Goal: Task Accomplishment & Management: Use online tool/utility

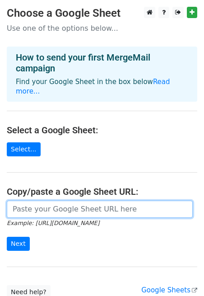
click at [81, 200] on input "url" at bounding box center [100, 208] width 186 height 17
paste input "https://docs.google.com/spreadsheets/d/1sL8jJwMpP2HL0rdmdLpoENXbN2XKw8k6QdtTx3I…"
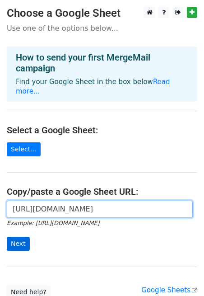
type input "https://docs.google.com/spreadsheets/d/1sL8jJwMpP2HL0rdmdLpoENXbN2XKw8k6QdtTx3I…"
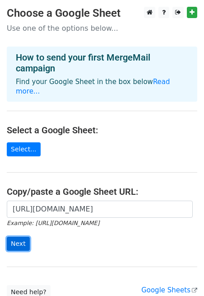
click at [14, 238] on input "Next" at bounding box center [18, 244] width 23 height 14
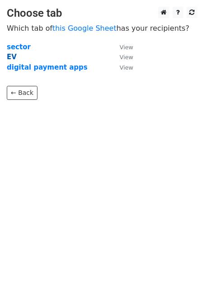
click at [11, 55] on strong "EV" at bounding box center [12, 57] width 10 height 8
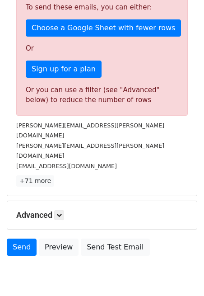
scroll to position [248, 0]
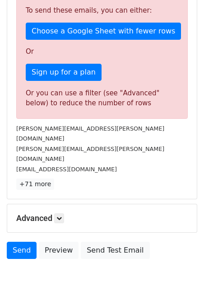
click at [45, 204] on div "Advanced Tracking Track Opens UTM Codes Track Clicks Filters Only include sprea…" at bounding box center [102, 218] width 190 height 28
click at [58, 213] on link at bounding box center [59, 218] width 10 height 10
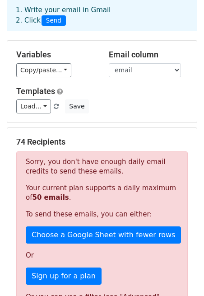
scroll to position [41, 0]
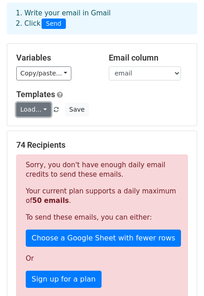
click at [45, 112] on link "Load..." at bounding box center [33, 109] width 35 height 14
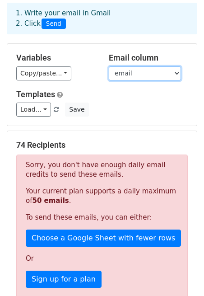
click at [128, 71] on select "Company POC email number remarks" at bounding box center [145, 73] width 72 height 14
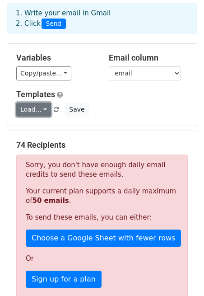
click at [43, 109] on link "Load..." at bounding box center [33, 109] width 35 height 14
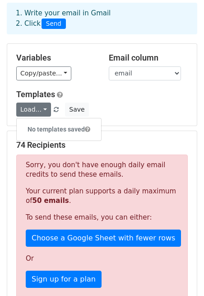
click at [121, 108] on div "Load... No templates saved Save" at bounding box center [101, 109] width 185 height 14
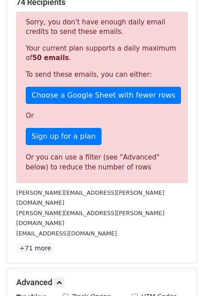
scroll to position [191, 0]
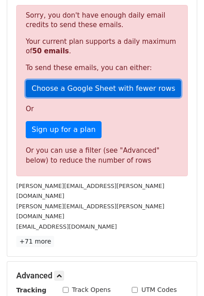
click at [55, 80] on link "Choose a Google Sheet with fewer rows" at bounding box center [103, 88] width 155 height 17
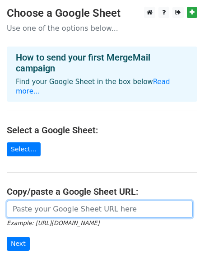
click at [46, 206] on input "url" at bounding box center [100, 208] width 186 height 17
paste input "https://docs.google.com/spreadsheets/d/1vkwWwoLqASWlE96ZqpSFE2xW3HMxoyhe-zQTYSQ…"
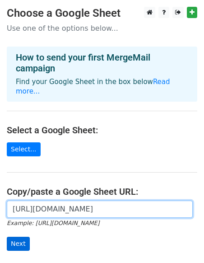
type input "https://docs.google.com/spreadsheets/d/1vkwWwoLqASWlE96ZqpSFE2xW3HMxoyhe-zQTYSQ…"
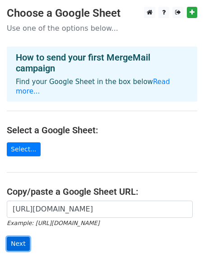
click at [16, 237] on input "Next" at bounding box center [18, 244] width 23 height 14
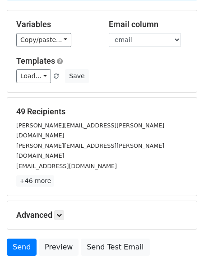
scroll to position [72, 0]
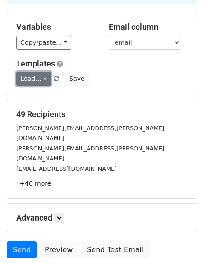
click at [37, 75] on link "Load..." at bounding box center [33, 79] width 35 height 14
click at [40, 100] on h6 "No templates saved" at bounding box center [59, 98] width 84 height 15
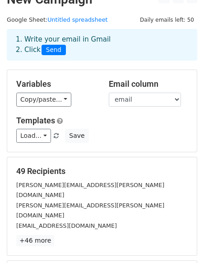
scroll to position [0, 0]
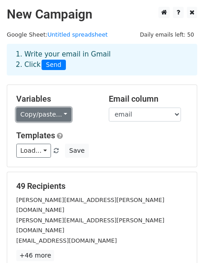
click at [46, 112] on link "Copy/paste..." at bounding box center [43, 114] width 55 height 14
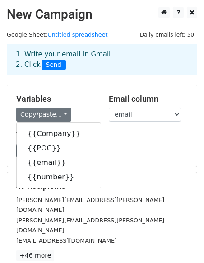
click at [84, 109] on div "Copy/paste... {{Company}} {{POC}} {{email}} {{number}}" at bounding box center [55, 114] width 79 height 14
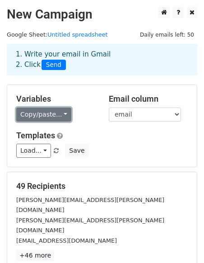
click at [55, 116] on link "Copy/paste..." at bounding box center [43, 114] width 55 height 14
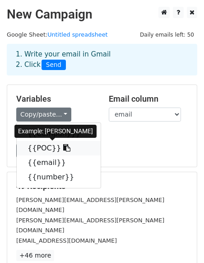
click at [63, 147] on icon at bounding box center [66, 147] width 7 height 7
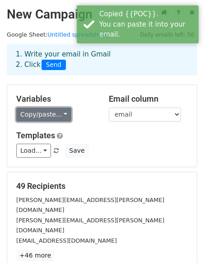
click at [56, 112] on link "Copy/paste..." at bounding box center [43, 114] width 55 height 14
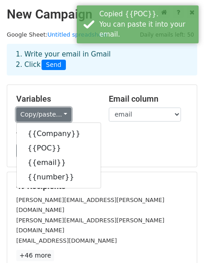
click at [56, 112] on link "Copy/paste..." at bounding box center [43, 114] width 55 height 14
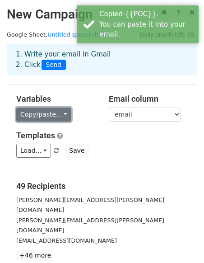
click at [56, 112] on link "Copy/paste..." at bounding box center [43, 114] width 55 height 14
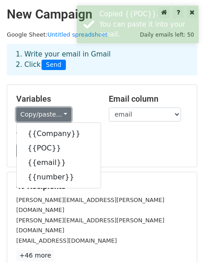
click at [56, 112] on link "Copy/paste..." at bounding box center [43, 114] width 55 height 14
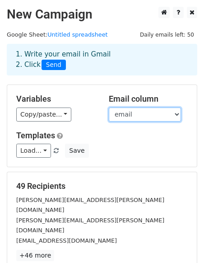
click at [151, 107] on select "Company POC email number" at bounding box center [145, 114] width 72 height 14
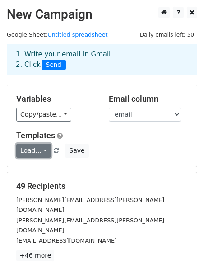
click at [31, 154] on link "Load..." at bounding box center [33, 151] width 35 height 14
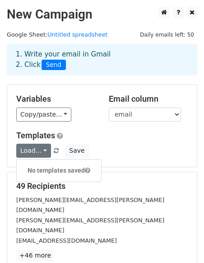
click at [129, 153] on div "Load... No templates saved Save" at bounding box center [101, 151] width 185 height 14
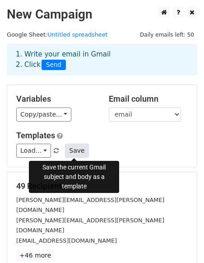
click at [79, 155] on button "Save" at bounding box center [76, 151] width 23 height 14
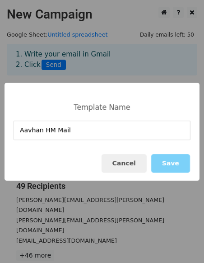
type input "Aavhan HM Mail"
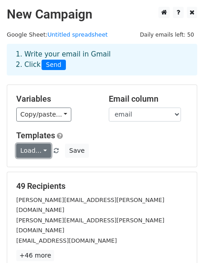
click at [33, 157] on link "Load..." at bounding box center [33, 151] width 35 height 14
click at [41, 149] on link "Load..." at bounding box center [33, 151] width 35 height 14
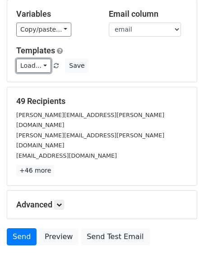
scroll to position [124, 0]
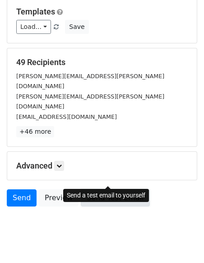
click at [94, 189] on link "Send Test Email" at bounding box center [115, 197] width 69 height 17
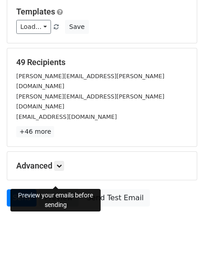
click at [59, 189] on link "Preview" at bounding box center [59, 197] width 40 height 17
click at [52, 189] on link "Preview" at bounding box center [59, 197] width 40 height 17
click at [47, 152] on div "Advanced Tracking Track Opens UTM Codes Track Clicks Filters Only include sprea…" at bounding box center [102, 166] width 190 height 28
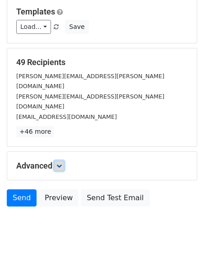
click at [62, 163] on icon at bounding box center [58, 165] width 5 height 5
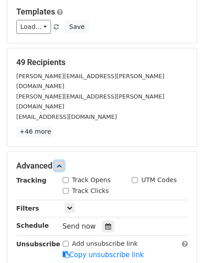
click at [62, 163] on icon at bounding box center [58, 165] width 5 height 5
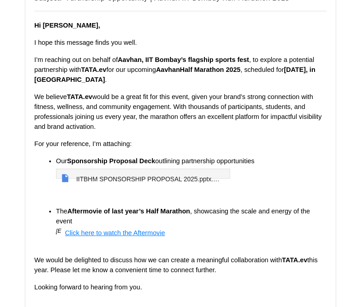
scroll to position [147, 0]
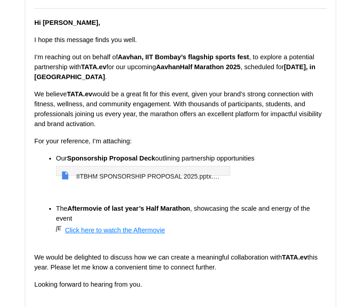
click at [56, 226] on span "​" at bounding box center [56, 229] width 0 height 7
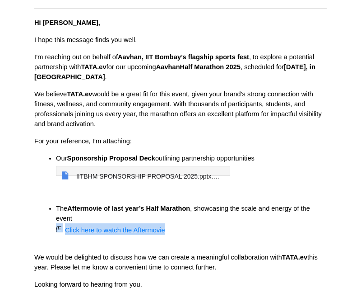
click at [56, 226] on span "​" at bounding box center [56, 229] width 0 height 7
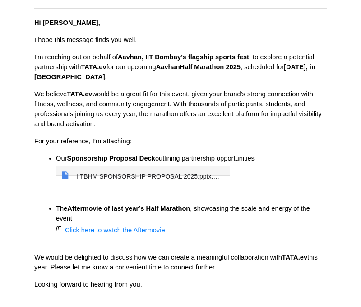
click at [56, 226] on span "​" at bounding box center [56, 229] width 0 height 7
click at [63, 223] on span "[Embedded images will show up in this email but aren't enabled in previews]" at bounding box center [60, 227] width 9 height 9
click at [64, 223] on span "[Embedded images will show up in this email but aren't enabled in previews]" at bounding box center [60, 227] width 9 height 9
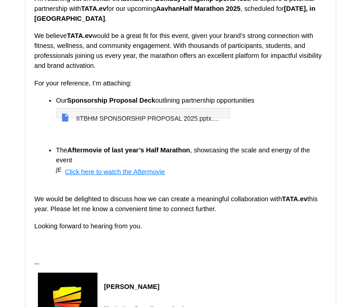
scroll to position [1199, 0]
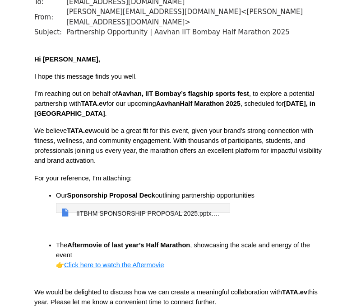
scroll to position [1103, 0]
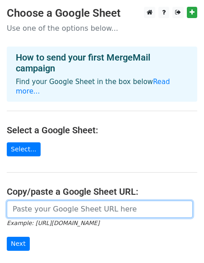
click at [36, 206] on input "url" at bounding box center [100, 208] width 186 height 17
paste input "[URL][DOMAIN_NAME]"
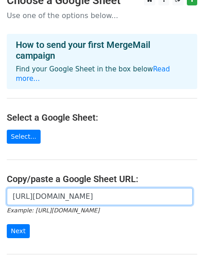
scroll to position [13, 0]
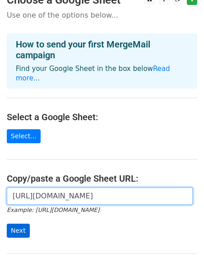
type input "https://docs.google.com/spreadsheets/d/1cUC43URlqnhxzegrRf3YcrcE_GqWWfVLjuUNpW5…"
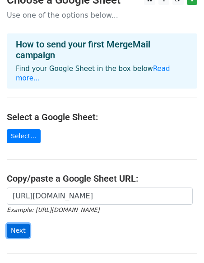
click at [18, 223] on input "Next" at bounding box center [18, 230] width 23 height 14
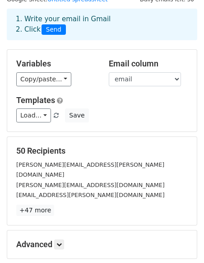
scroll to position [37, 0]
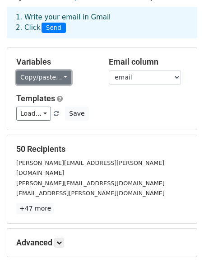
click at [58, 79] on link "Copy/paste..." at bounding box center [43, 77] width 55 height 14
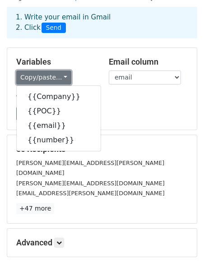
click at [58, 79] on link "Copy/paste..." at bounding box center [43, 77] width 55 height 14
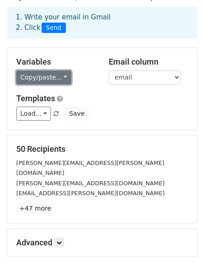
click at [59, 83] on link "Copy/paste..." at bounding box center [43, 77] width 55 height 14
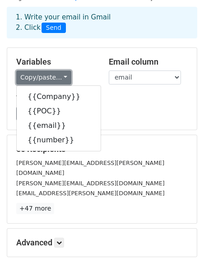
click at [59, 83] on link "Copy/paste..." at bounding box center [43, 77] width 55 height 14
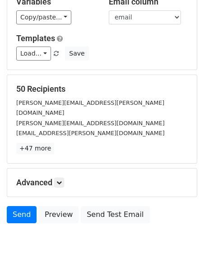
scroll to position [107, 0]
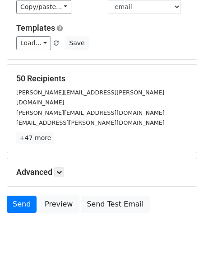
click at [53, 195] on link "Preview" at bounding box center [59, 203] width 40 height 17
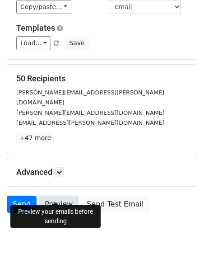
click at [60, 195] on link "Preview" at bounding box center [59, 203] width 40 height 17
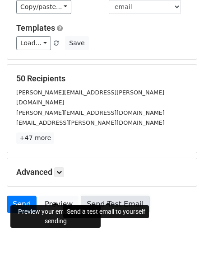
click at [89, 195] on link "Send Test Email" at bounding box center [115, 203] width 69 height 17
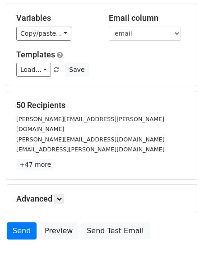
scroll to position [88, 0]
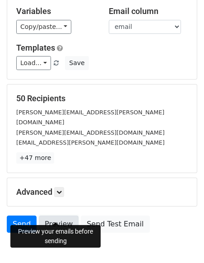
click at [61, 215] on link "Preview" at bounding box center [59, 223] width 40 height 17
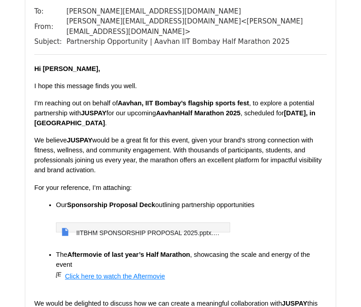
scroll to position [611, 0]
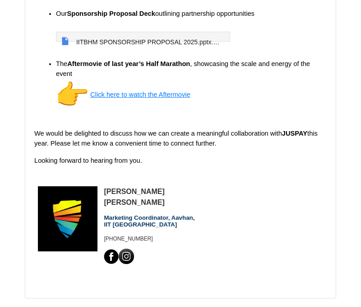
scroll to position [294, 0]
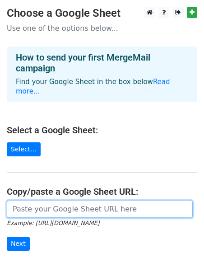
click at [80, 203] on input "url" at bounding box center [100, 208] width 186 height 17
paste input "[URL][DOMAIN_NAME]"
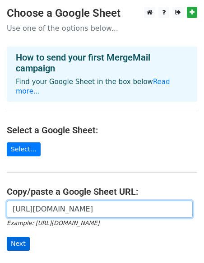
type input "[URL][DOMAIN_NAME]"
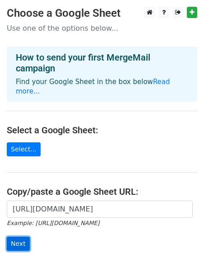
click at [12, 237] on input "Next" at bounding box center [18, 244] width 23 height 14
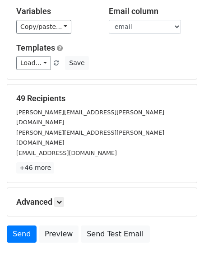
scroll to position [124, 0]
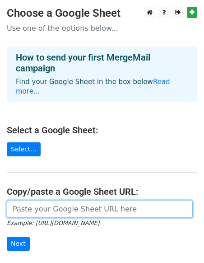
click at [46, 201] on input "url" at bounding box center [100, 208] width 186 height 17
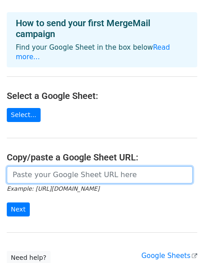
scroll to position [39, 0]
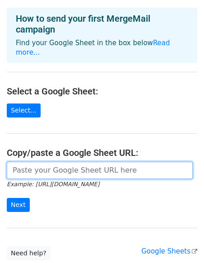
paste input "https://docs.google.com/spreadsheets/d/1cUC43URlqnhxzegrRf3YcrcE_GqWWfVLjuUNpW5…"
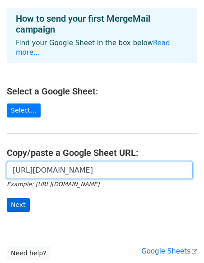
type input "https://docs.google.com/spreadsheets/d/1cUC43URlqnhxzegrRf3YcrcE_GqWWfVLjuUNpW5…"
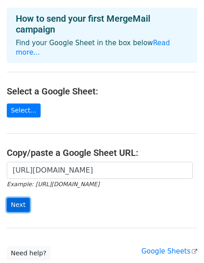
click at [22, 198] on input "Next" at bounding box center [18, 205] width 23 height 14
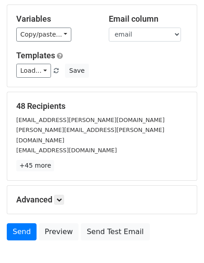
scroll to position [81, 0]
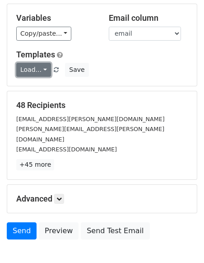
click at [41, 72] on link "Load..." at bounding box center [33, 70] width 35 height 14
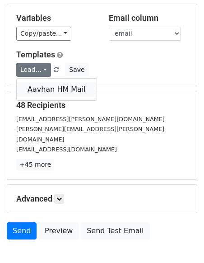
click at [42, 88] on link "Aavhan HM Mail" at bounding box center [57, 89] width 80 height 14
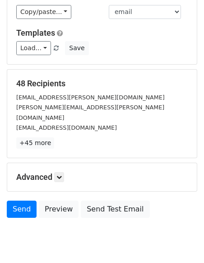
scroll to position [112, 0]
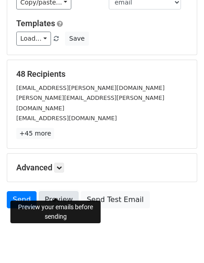
click at [57, 191] on link "Preview" at bounding box center [59, 199] width 40 height 17
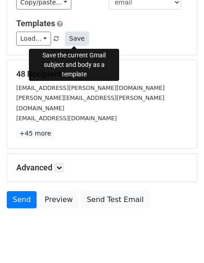
click at [71, 39] on button "Save" at bounding box center [76, 39] width 23 height 14
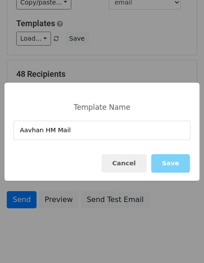
type input "Aavhan HM Mail"
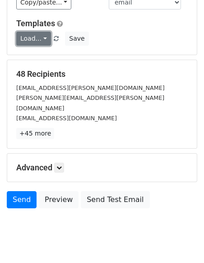
click at [37, 36] on link "Load..." at bounding box center [33, 39] width 35 height 14
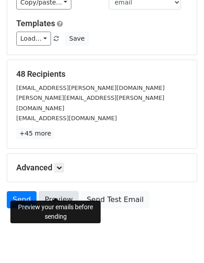
click at [51, 191] on link "Preview" at bounding box center [59, 199] width 40 height 17
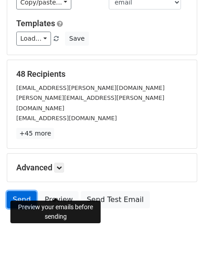
click at [26, 191] on link "Send" at bounding box center [22, 199] width 30 height 17
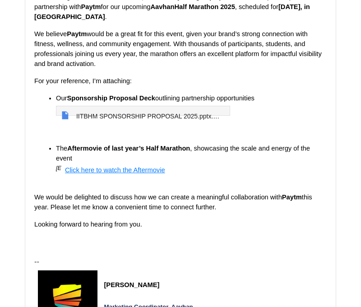
scroll to position [217, 0]
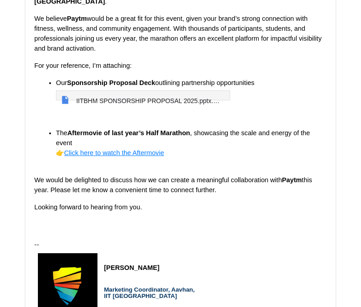
scroll to position [210, 0]
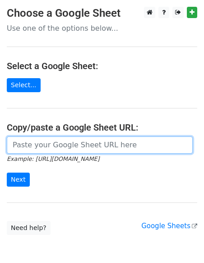
click at [37, 146] on input "url" at bounding box center [100, 144] width 186 height 17
paste input "https://docs.google.com/spreadsheets/d/1cUC43URlqnhxzegrRf3YcrcE_GqWWfVLjuUNpW5…"
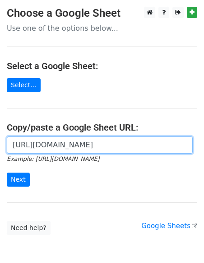
scroll to position [0, 206]
type input "https://docs.google.com/spreadsheets/d/1cUC43URlqnhxzegrRf3YcrcE_GqWWfVLjuUNpW5…"
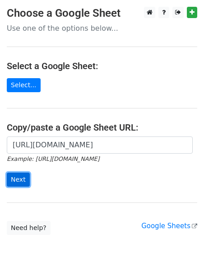
click at [11, 177] on input "Next" at bounding box center [18, 179] width 23 height 14
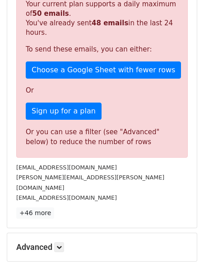
scroll to position [319, 0]
